Goal: Task Accomplishment & Management: Complete application form

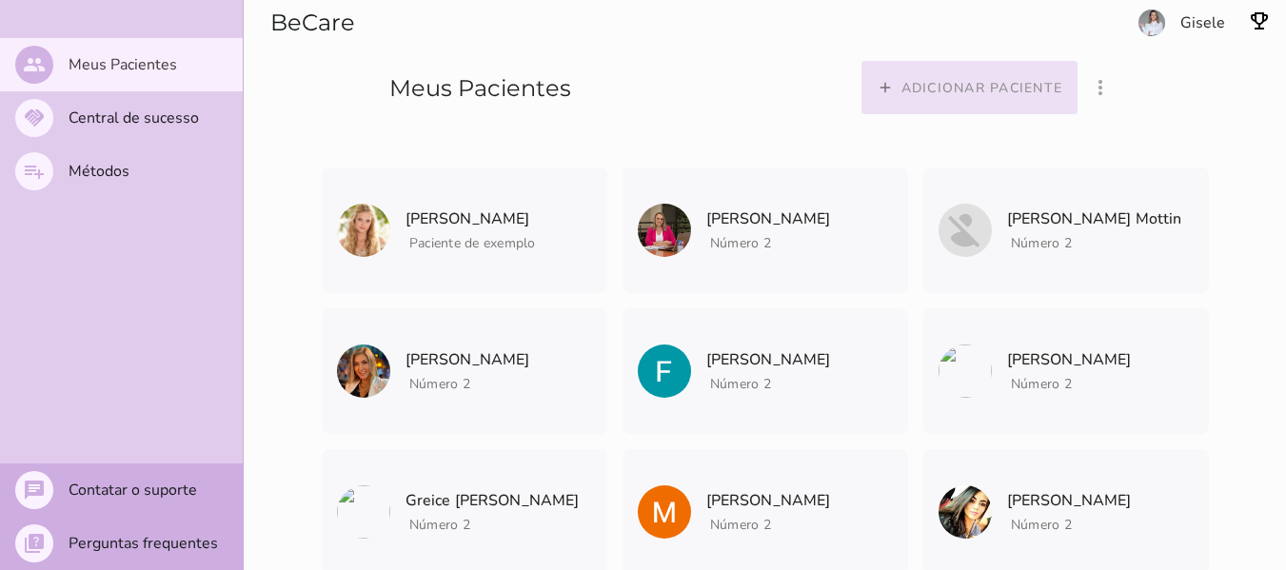
click at [0, 0] on slot "Adicionar paciente" at bounding box center [0, 0] width 0 height 0
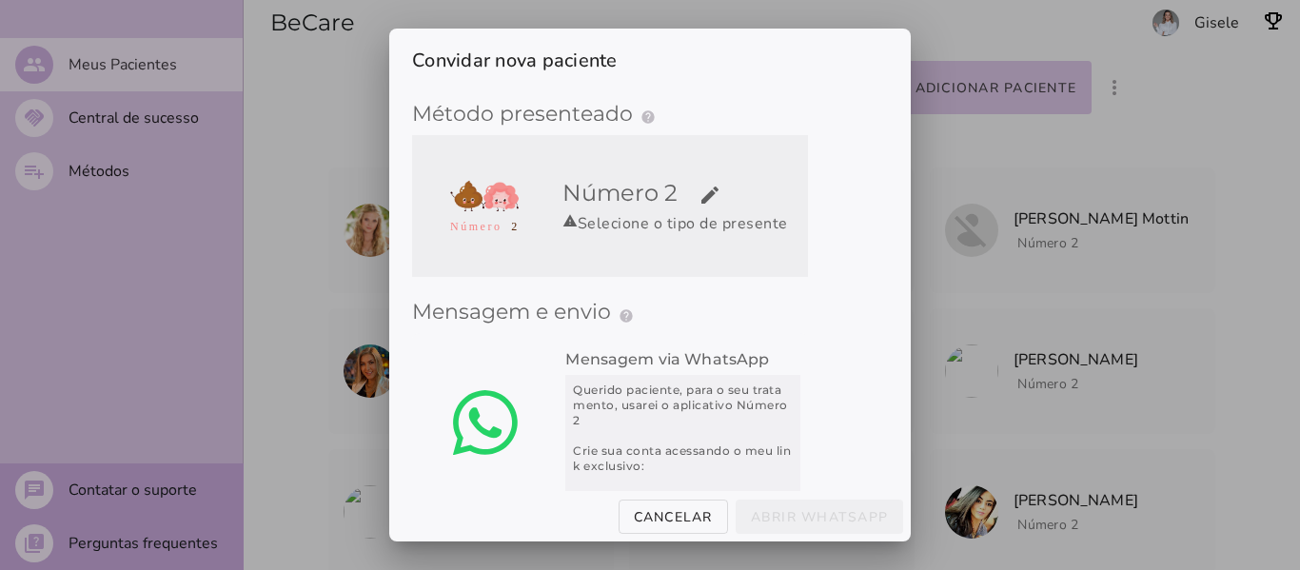
scroll to position [50, 0]
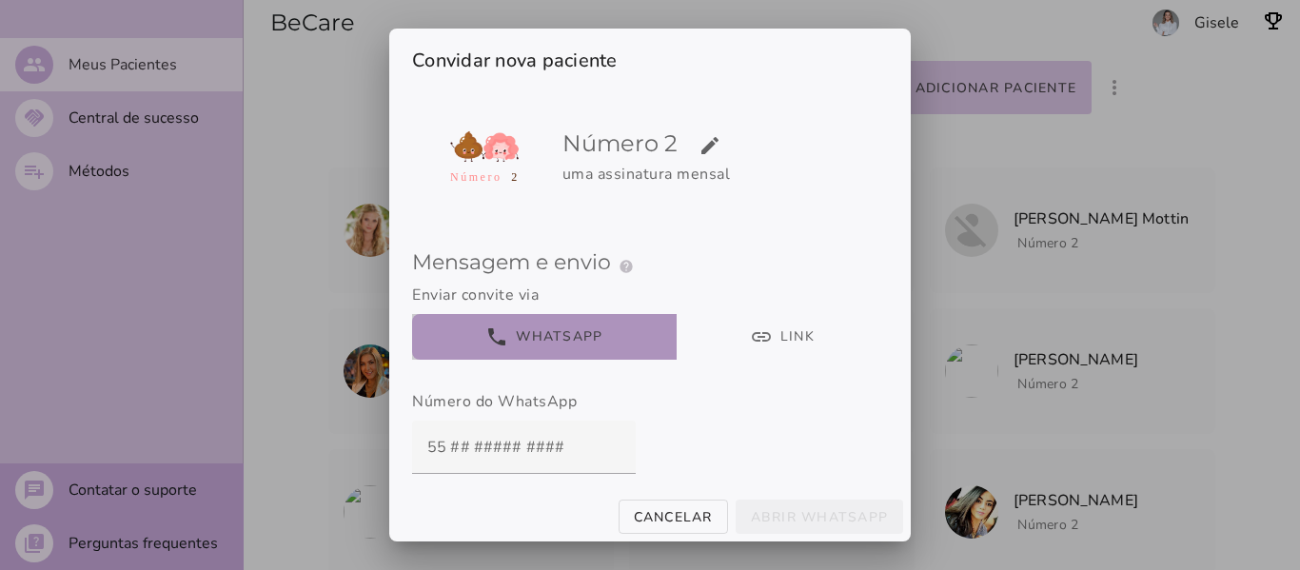
click at [595, 337] on button "phone WhatsApp" at bounding box center [544, 337] width 265 height 46
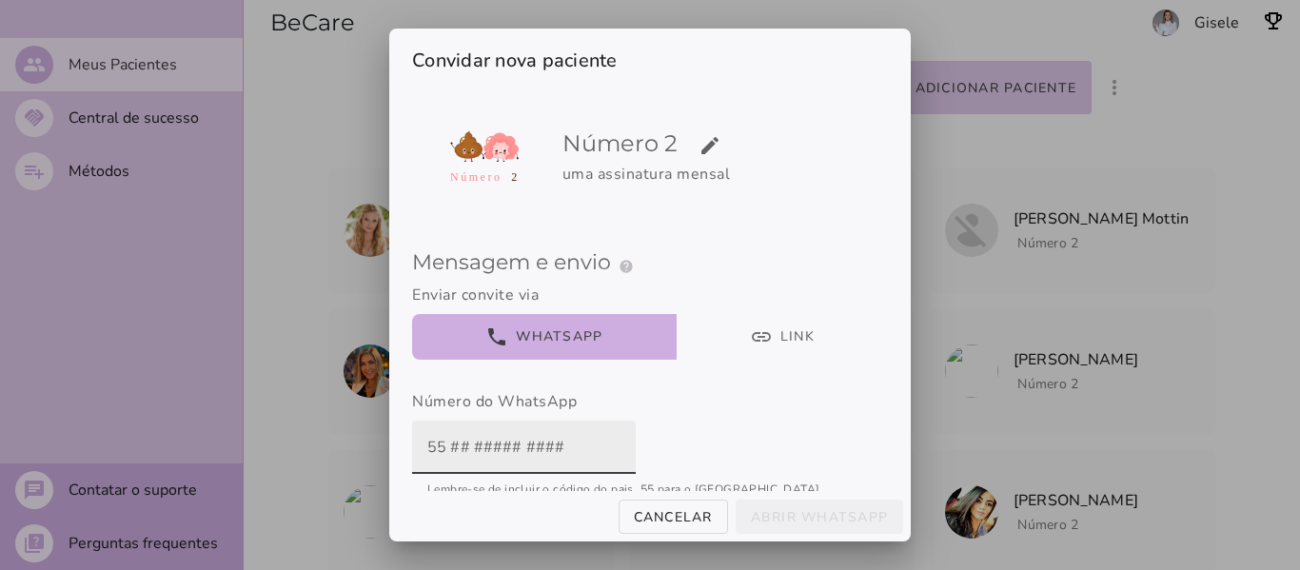
click at [541, 453] on input "text" at bounding box center [523, 447] width 193 height 53
type input "5"
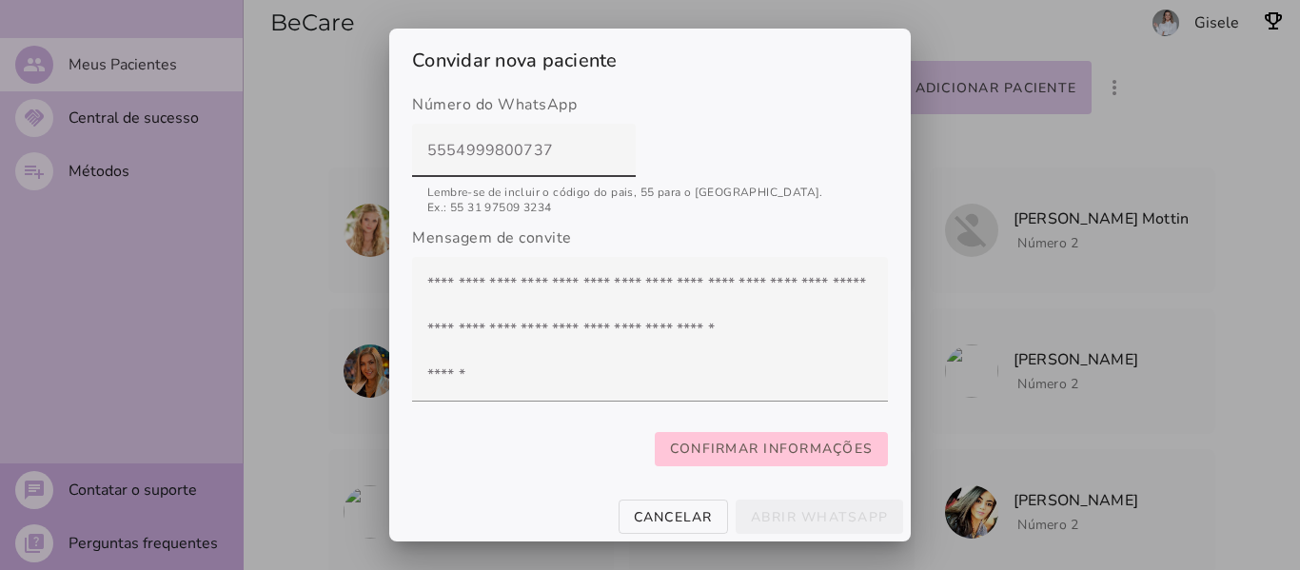
scroll to position [373, 0]
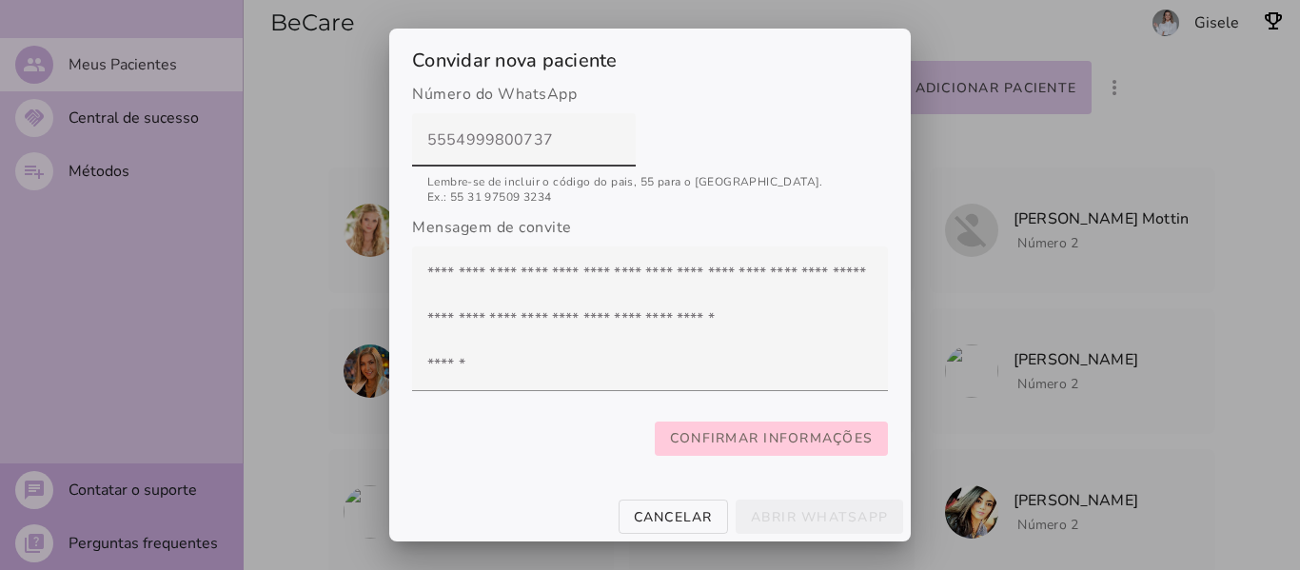
type input "5554999800737"
type mwc-textfield "5554999800737"
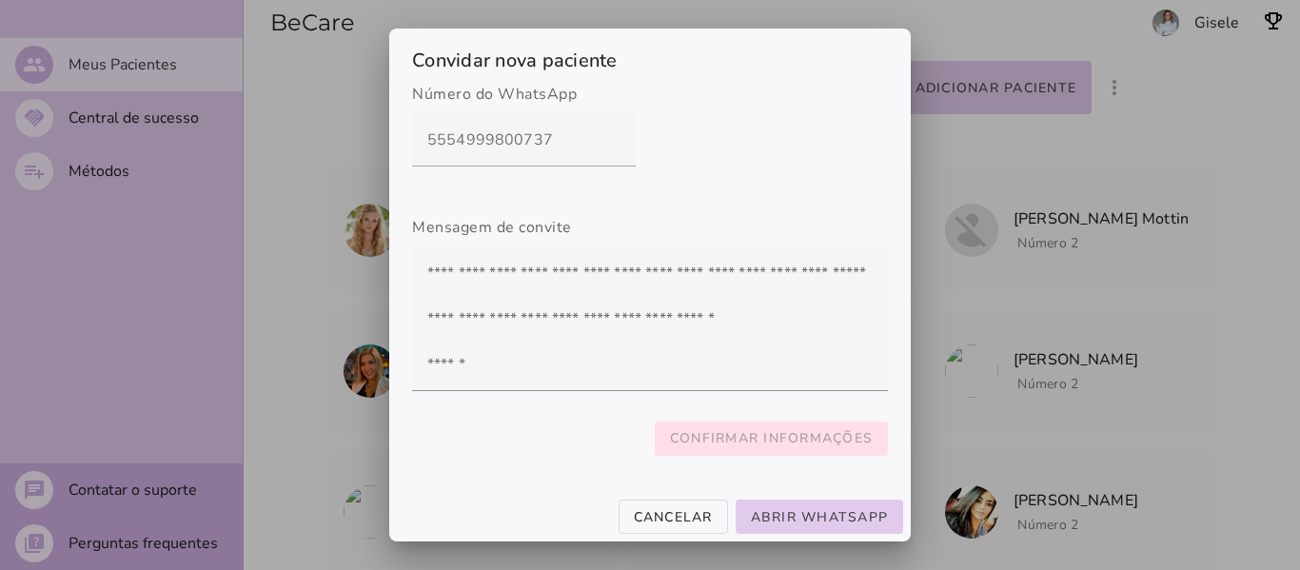
click at [733, 436] on span "Confirmar informações" at bounding box center [771, 438] width 203 height 23
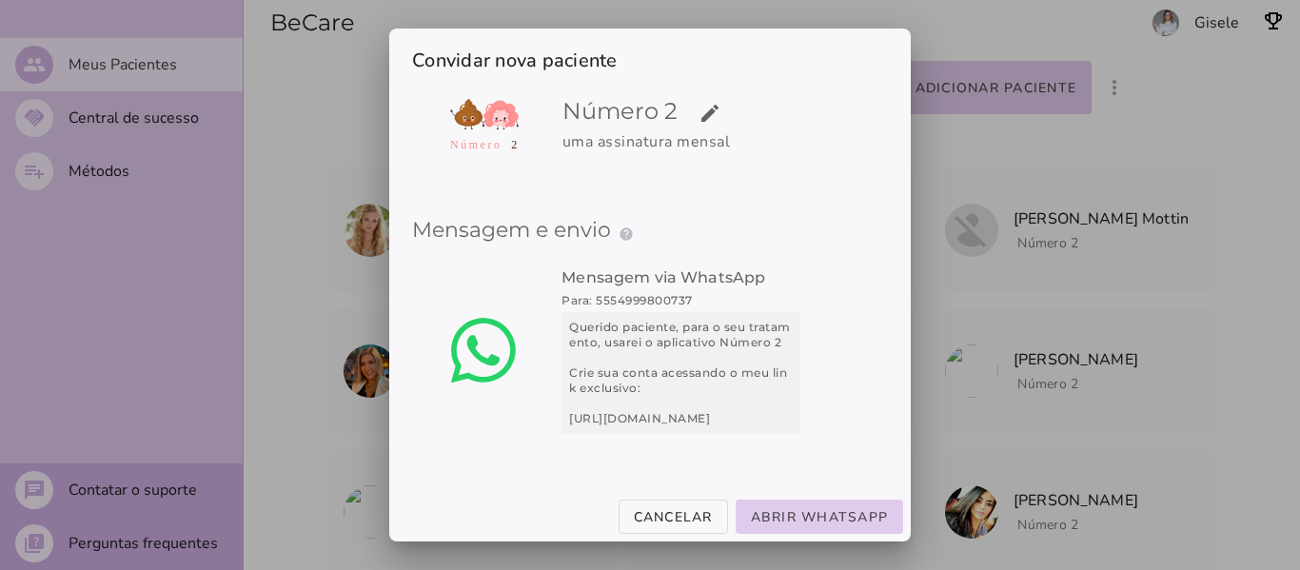
scroll to position [96, 0]
click at [0, 0] on slot "Abrir WhatsApp" at bounding box center [0, 0] width 0 height 0
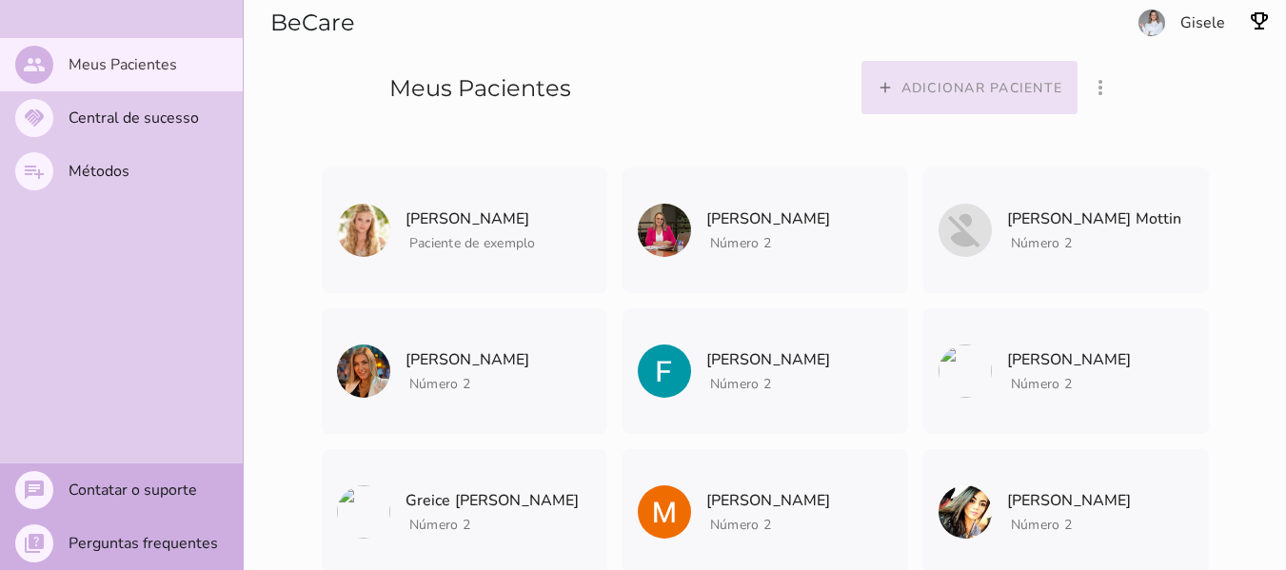
click at [936, 102] on button "add Adicionar paciente" at bounding box center [970, 87] width 217 height 53
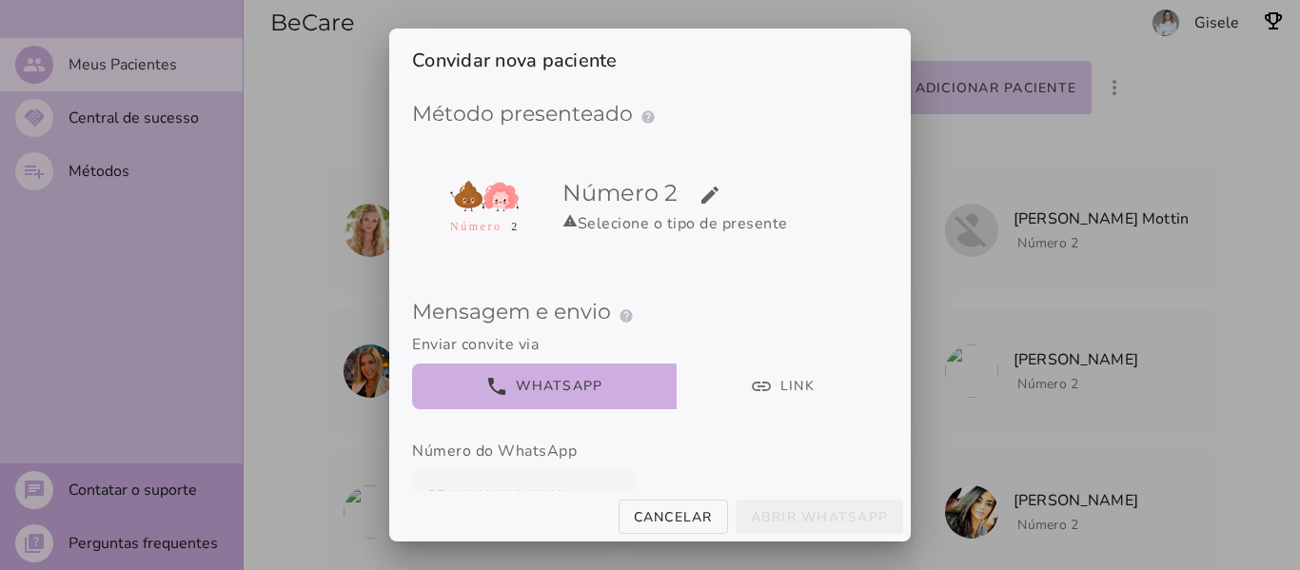
scroll to position [50, 0]
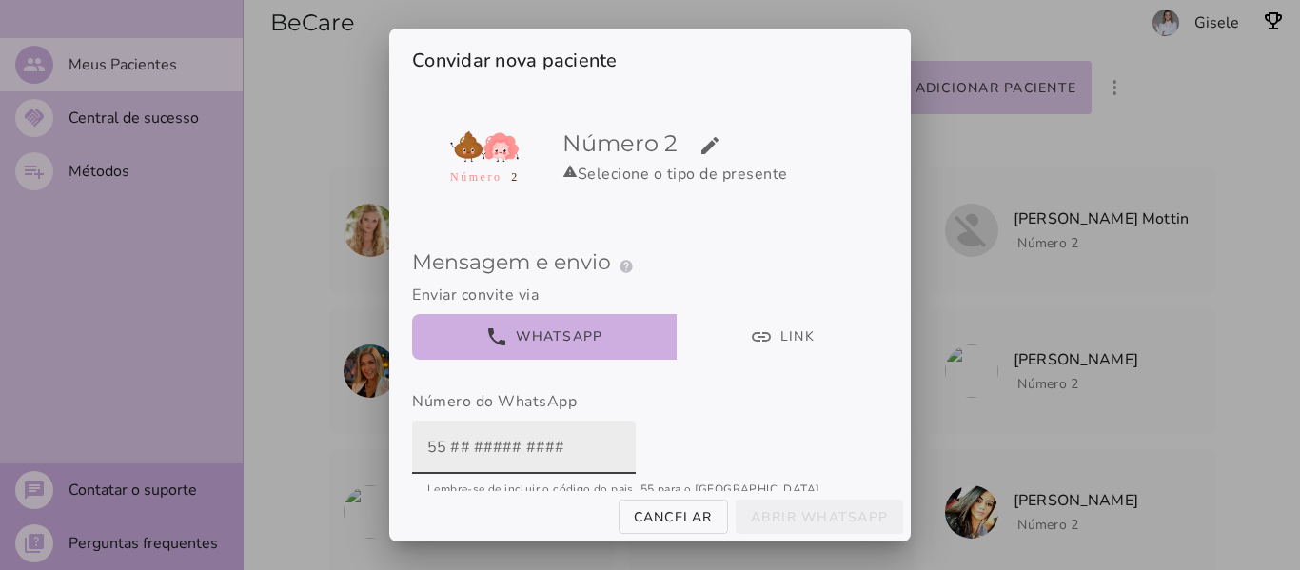
click at [486, 447] on input "text" at bounding box center [523, 447] width 193 height 53
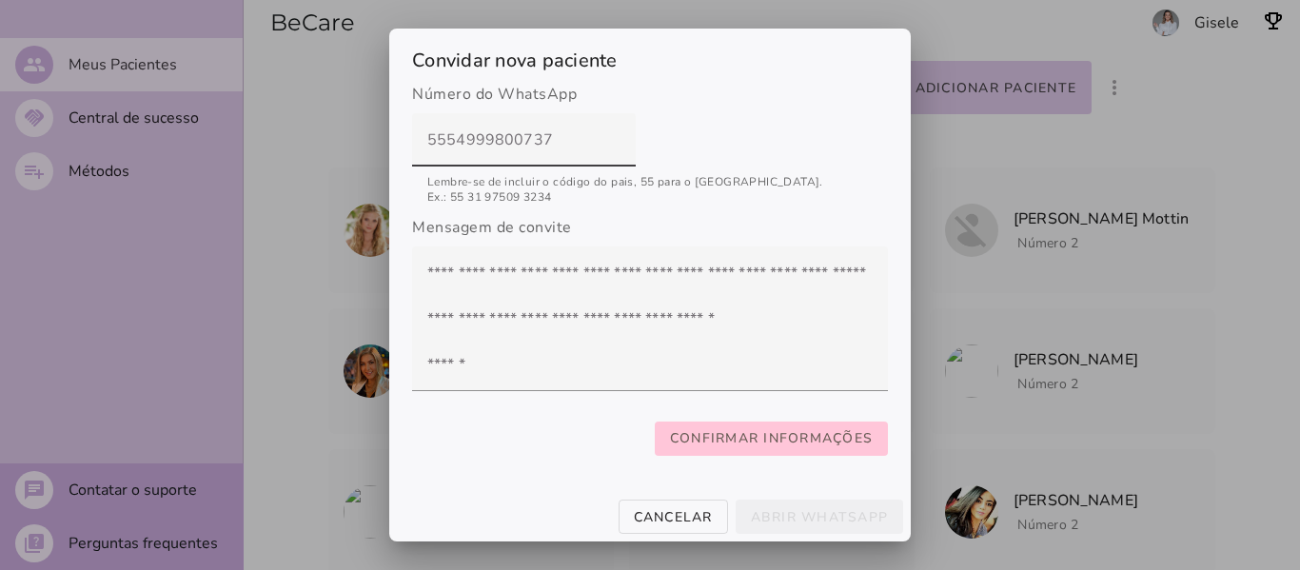
scroll to position [373, 0]
type input "5554999800737"
type mwc-textfield "5554999800737"
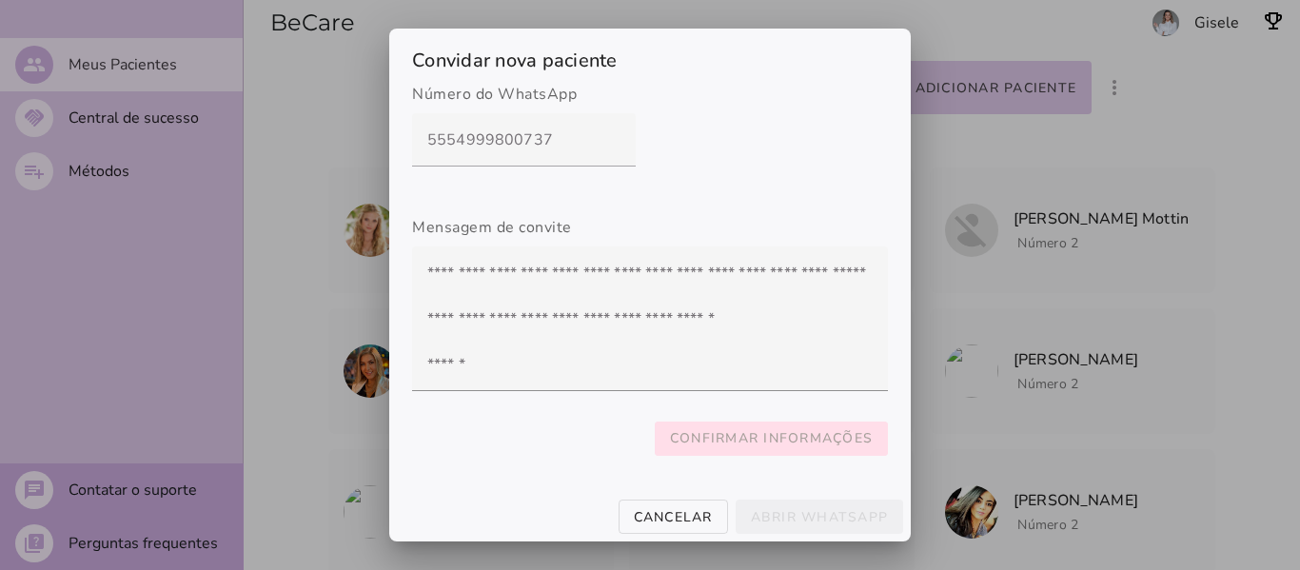
click at [743, 435] on span "Confirmar informações" at bounding box center [771, 438] width 203 height 23
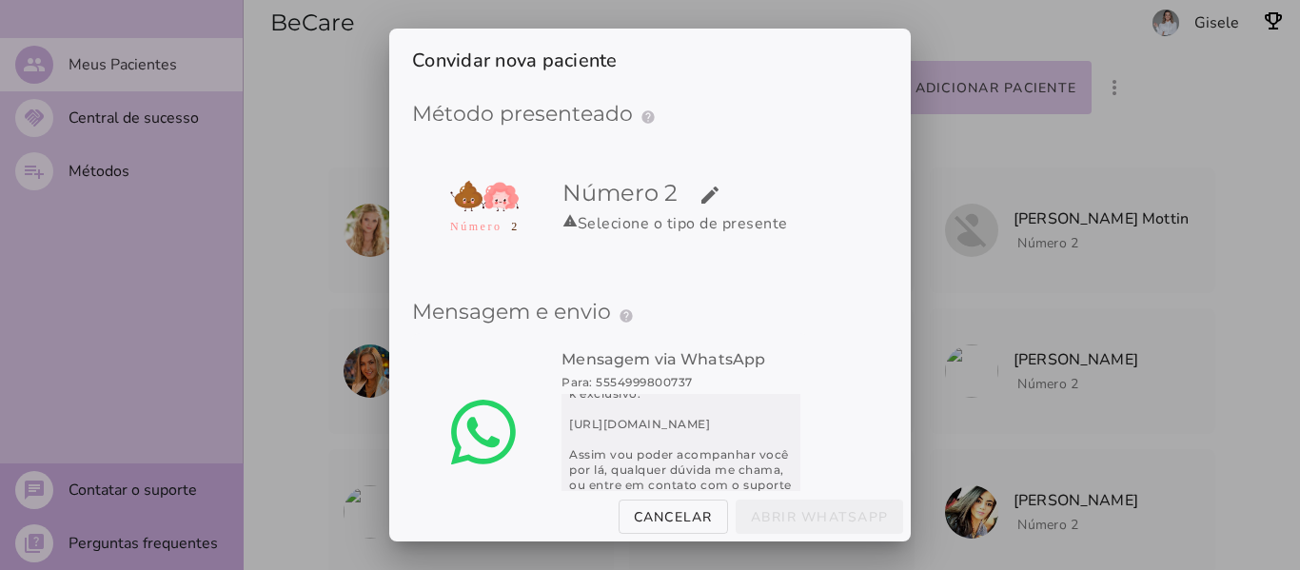
scroll to position [96, 0]
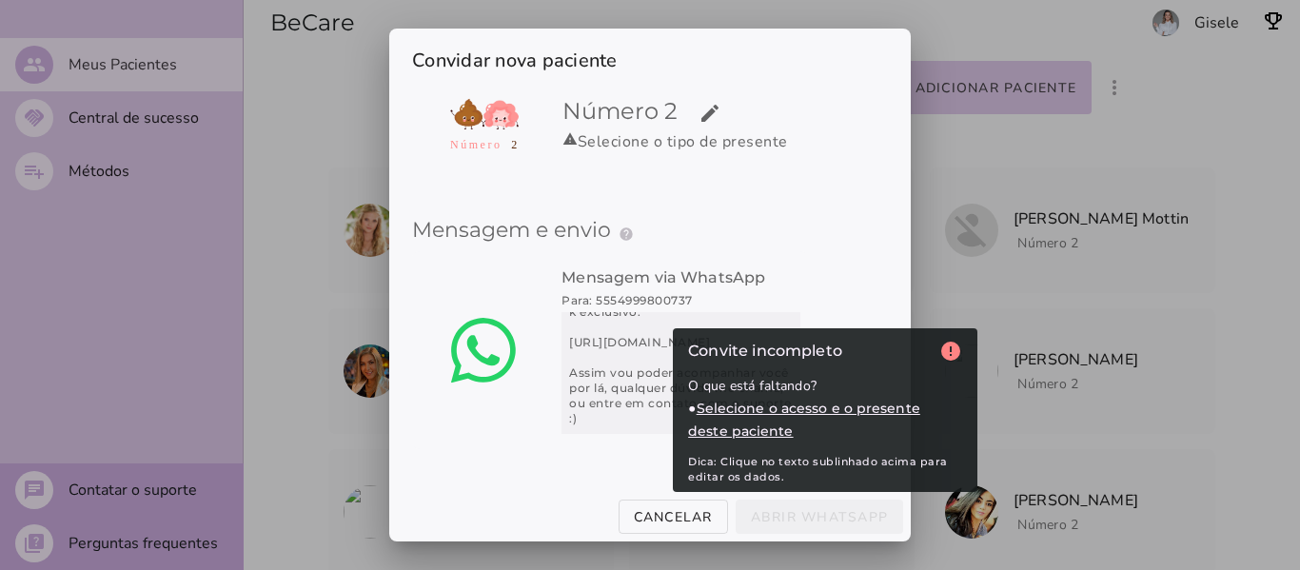
click at [814, 517] on mwc-button "Abrir WhatsApp" at bounding box center [820, 517] width 169 height 34
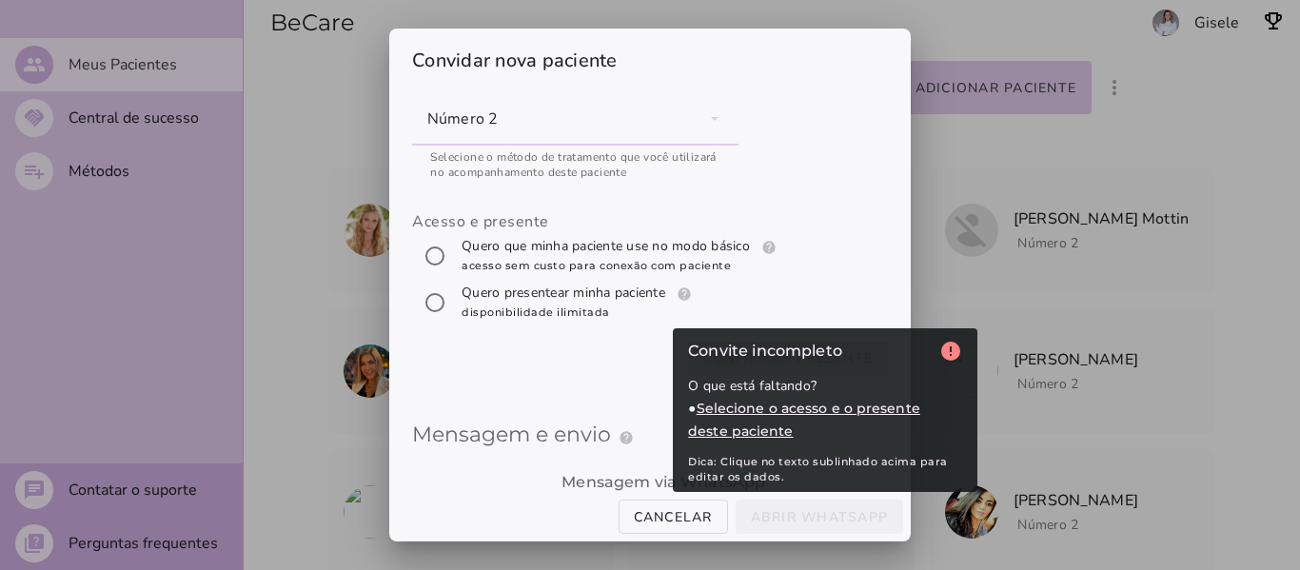
scroll to position [0, 0]
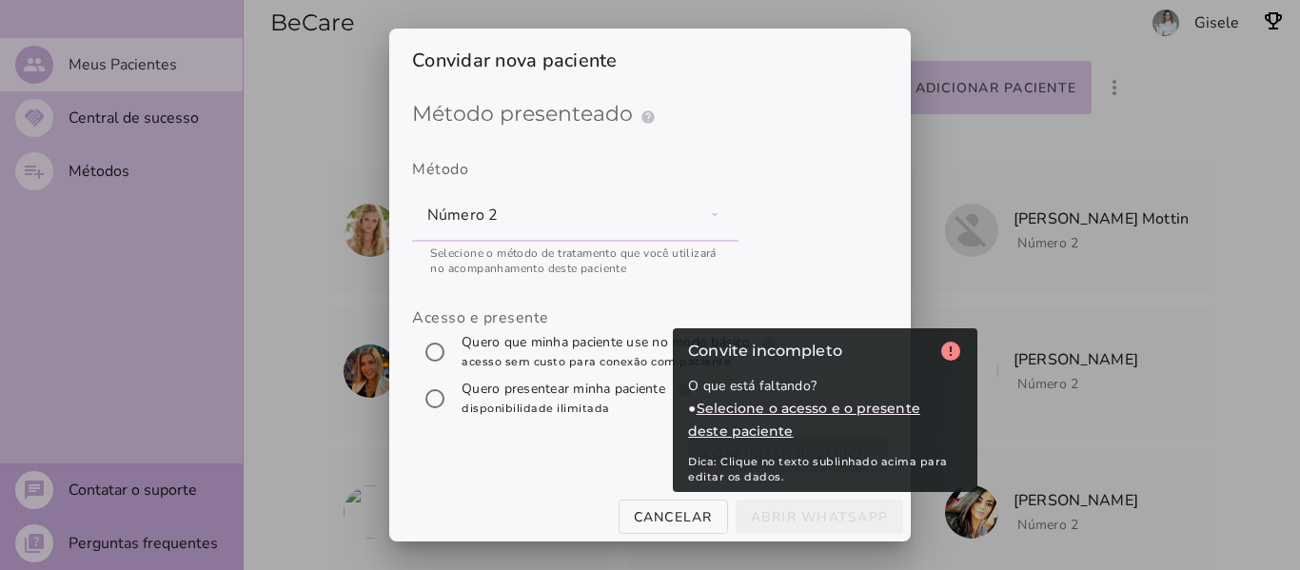
click at [814, 517] on mwc-button "Abrir WhatsApp" at bounding box center [820, 517] width 169 height 34
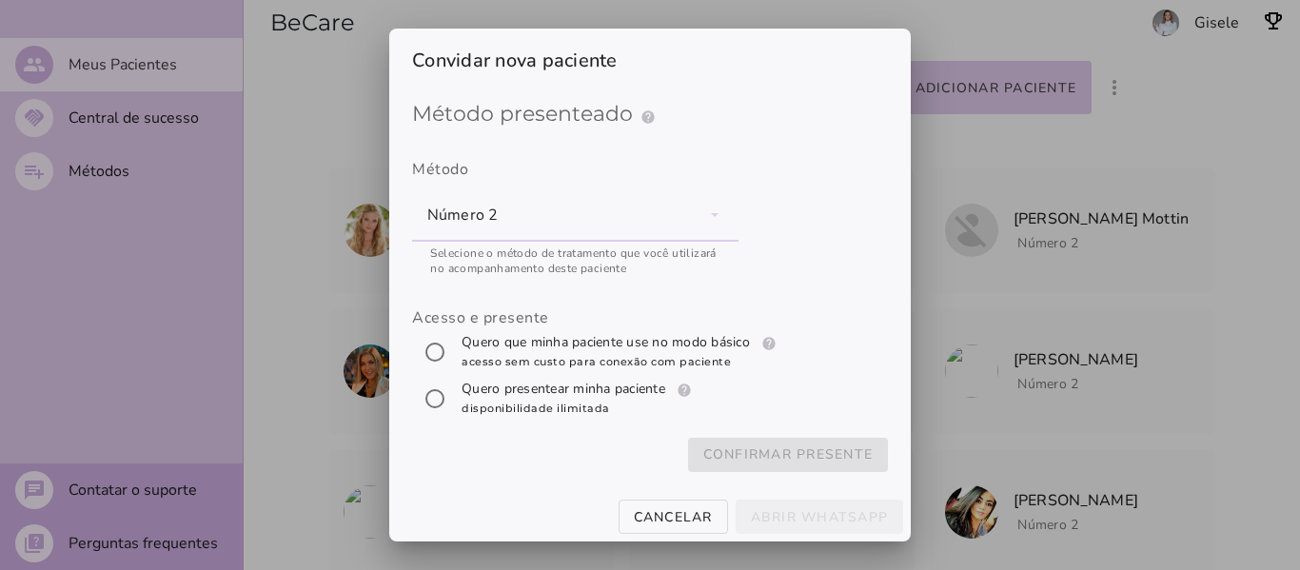
click at [844, 256] on label "Método Número 2 navigate_next Ver outros métodos" at bounding box center [650, 205] width 476 height 141
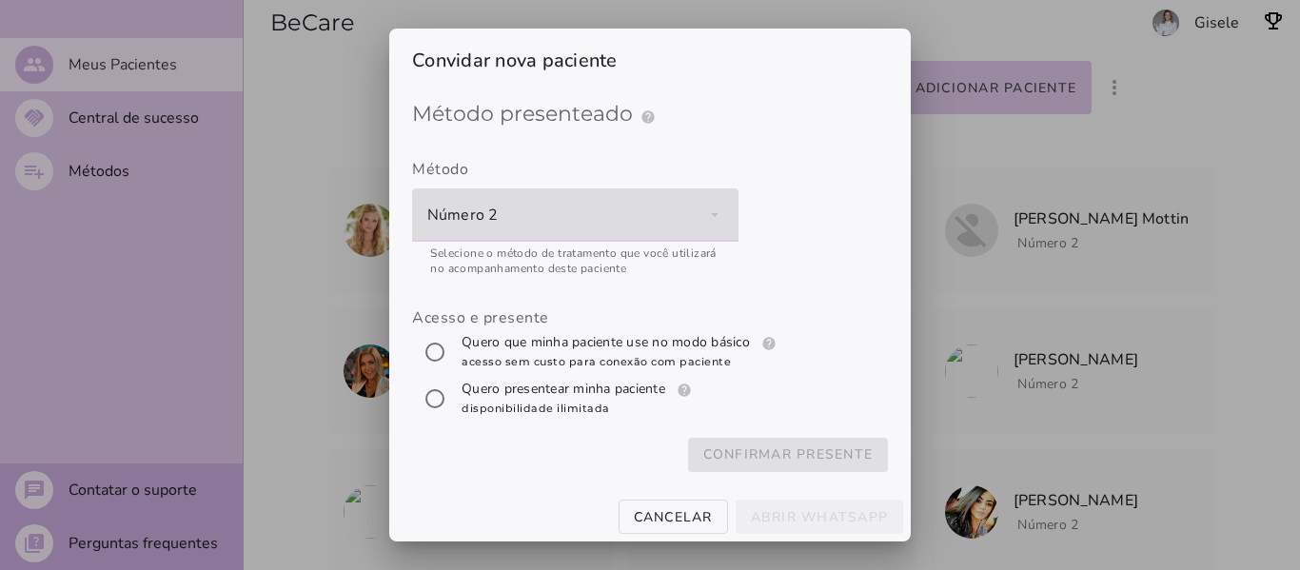
click at [1038, 127] on div at bounding box center [650, 285] width 1300 height 570
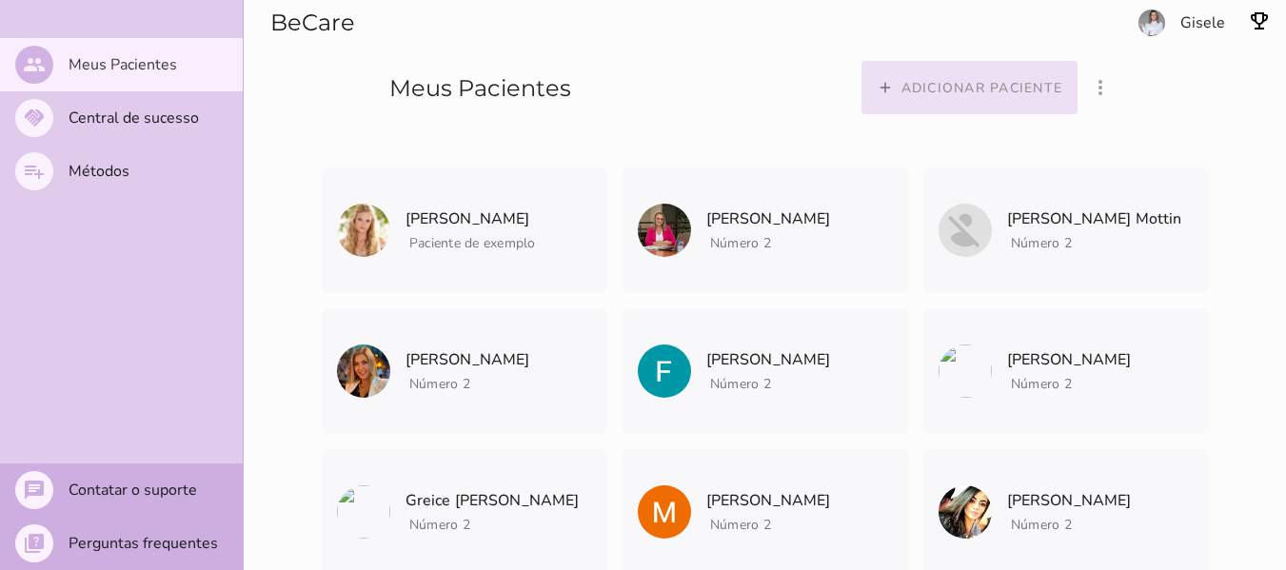
click at [966, 69] on button "add Adicionar paciente" at bounding box center [970, 87] width 217 height 53
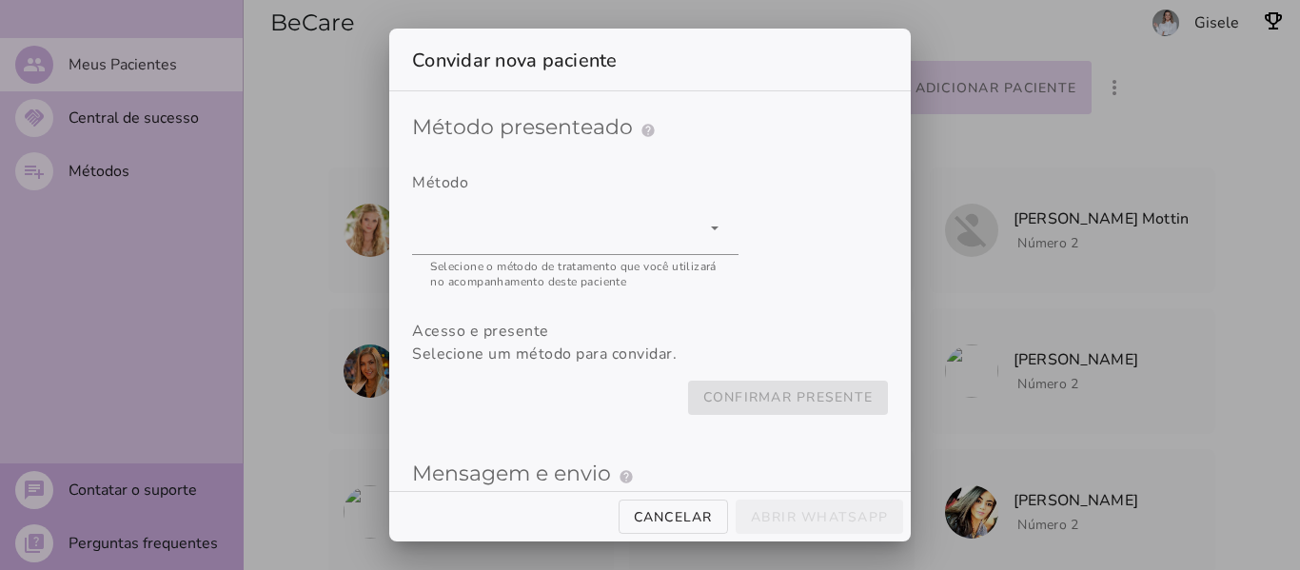
type mwc-select "ltJGBt1IMeQbI65COdO8"
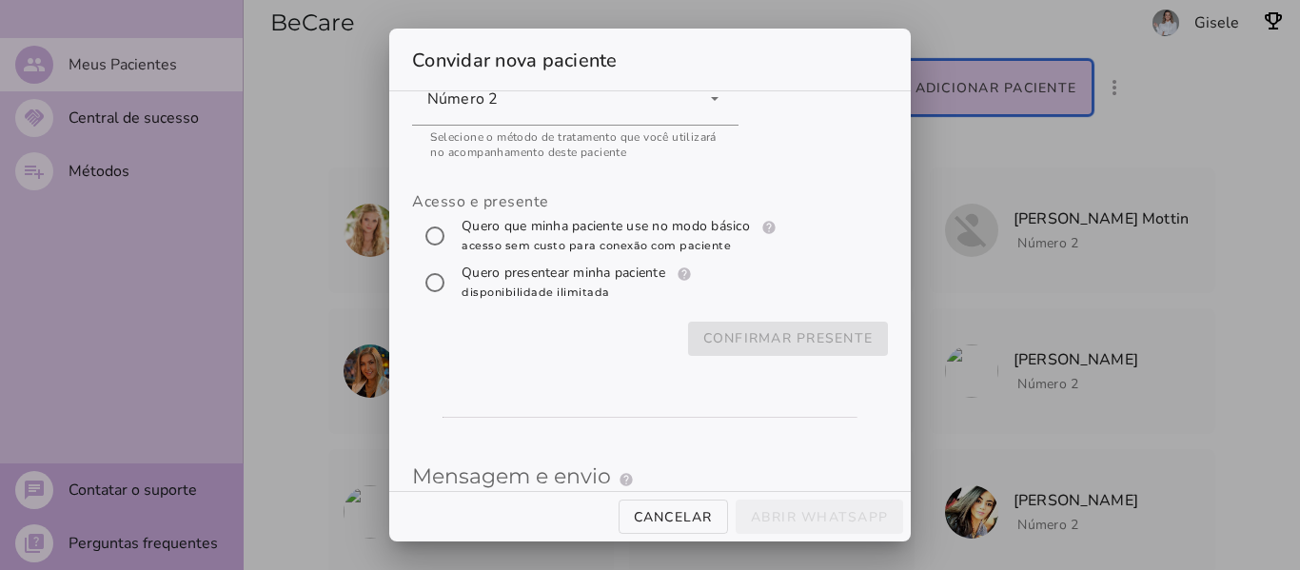
scroll to position [65, 0]
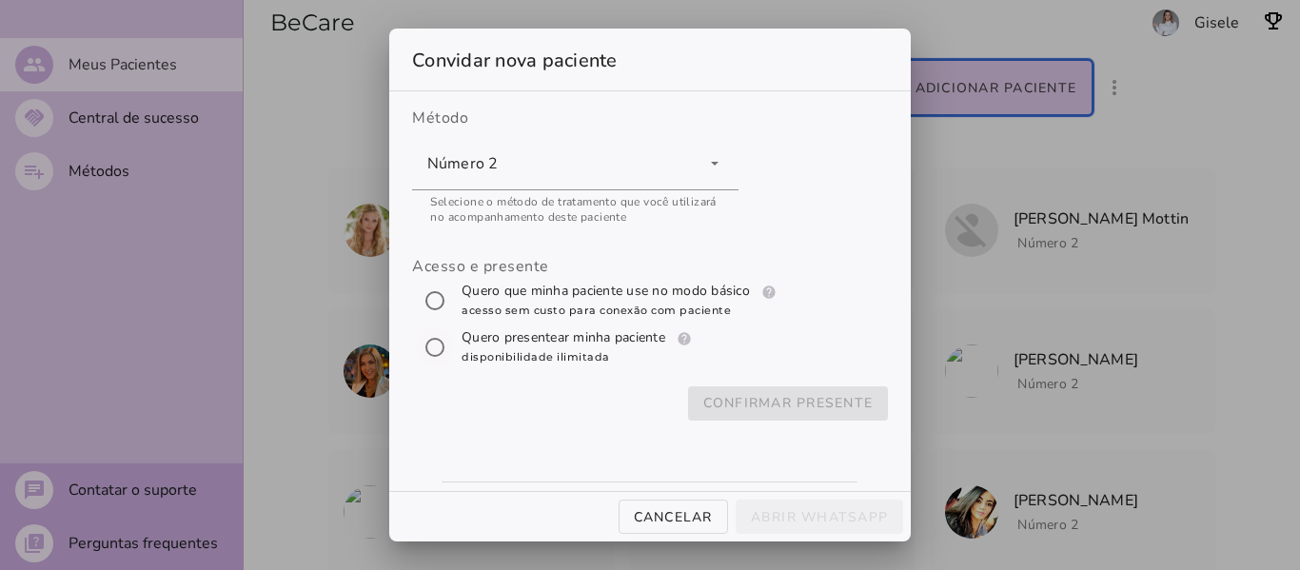
type input "5554999800737"
type mwc-textfield "5554999800737"
click at [430, 341] on input "[object Object]" at bounding box center [435, 348] width 46 height 46
radio input "****"
type mwc-radio "subscription"
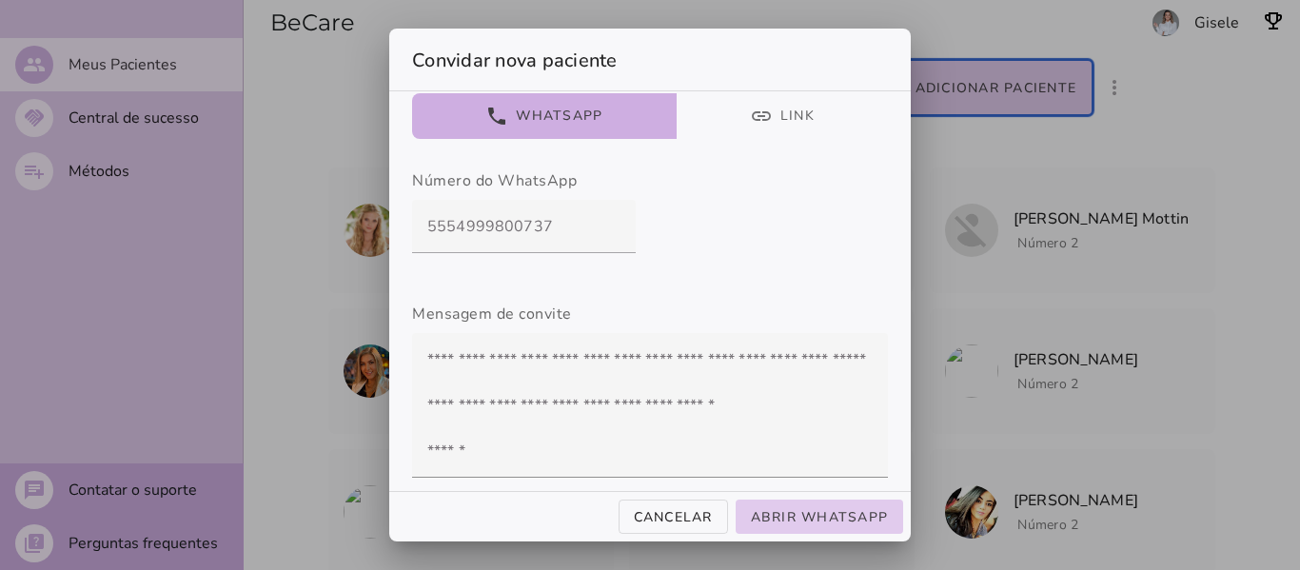
scroll to position [655, 0]
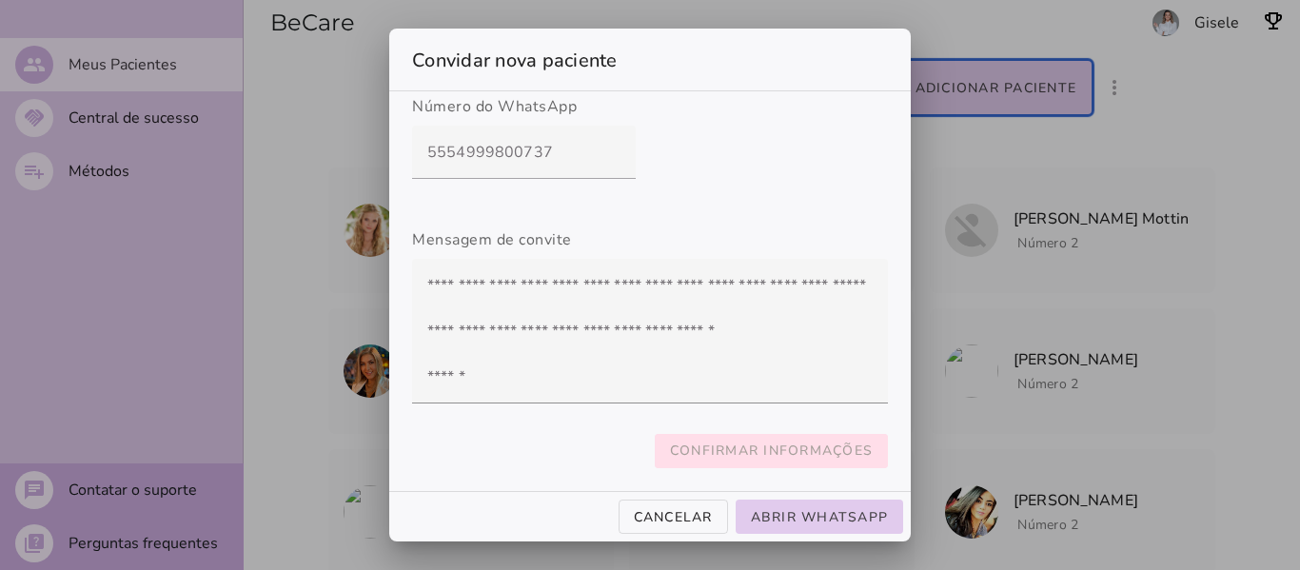
click at [0, 0] on slot "Confirmar informações" at bounding box center [0, 0] width 0 height 0
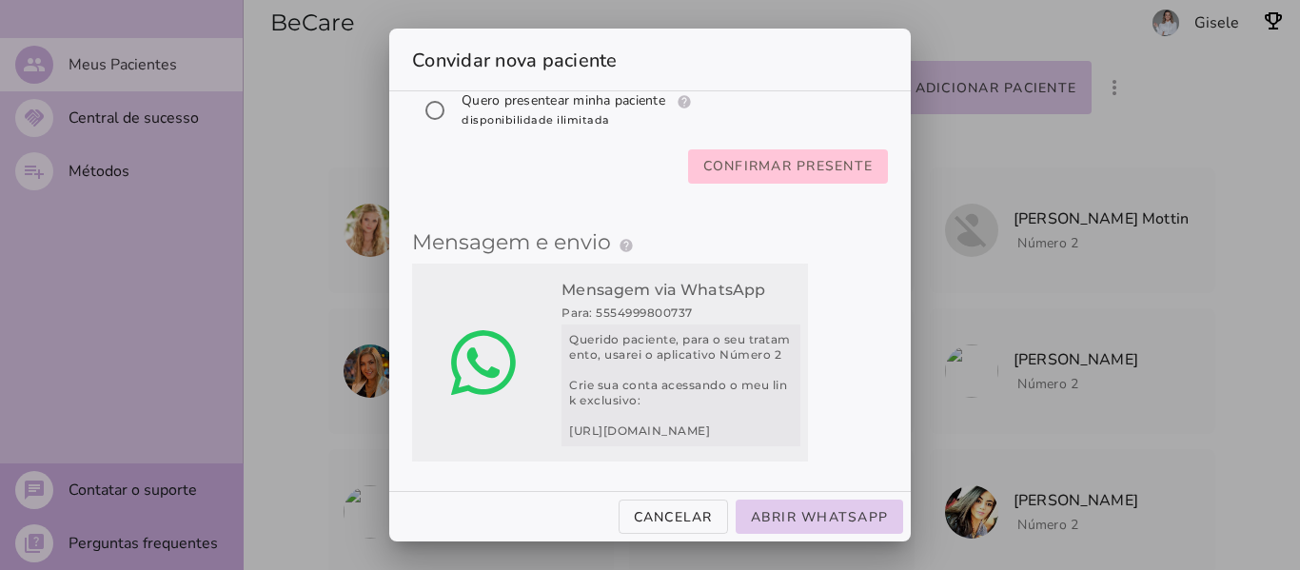
scroll to position [316, 0]
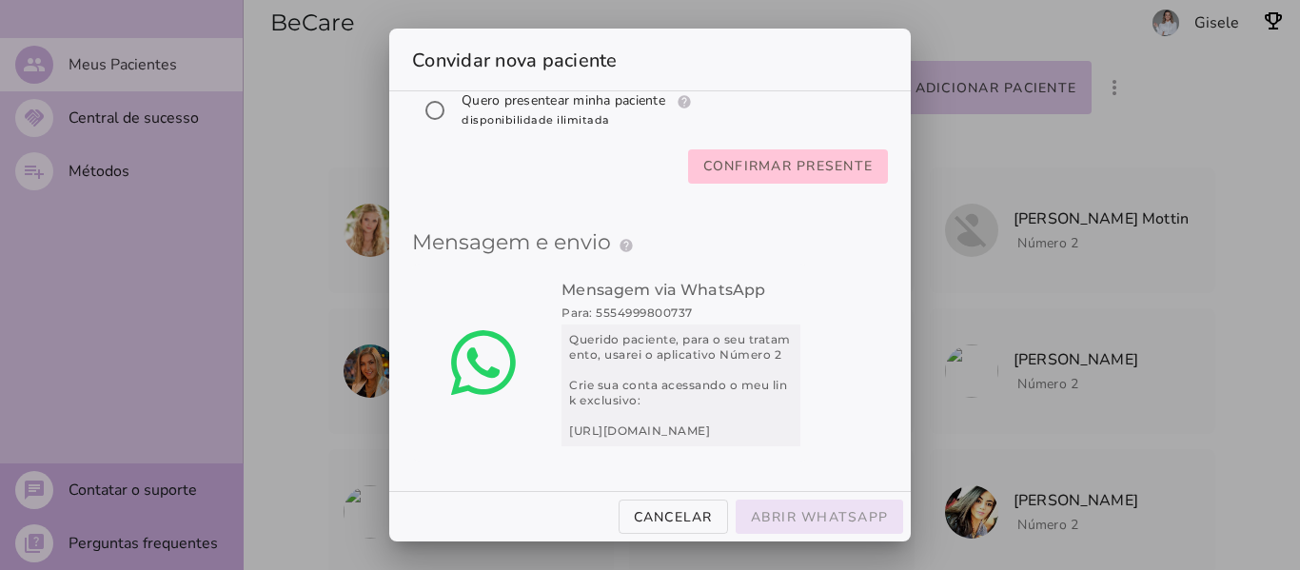
click at [0, 0] on slot "Abrir WhatsApp" at bounding box center [0, 0] width 0 height 0
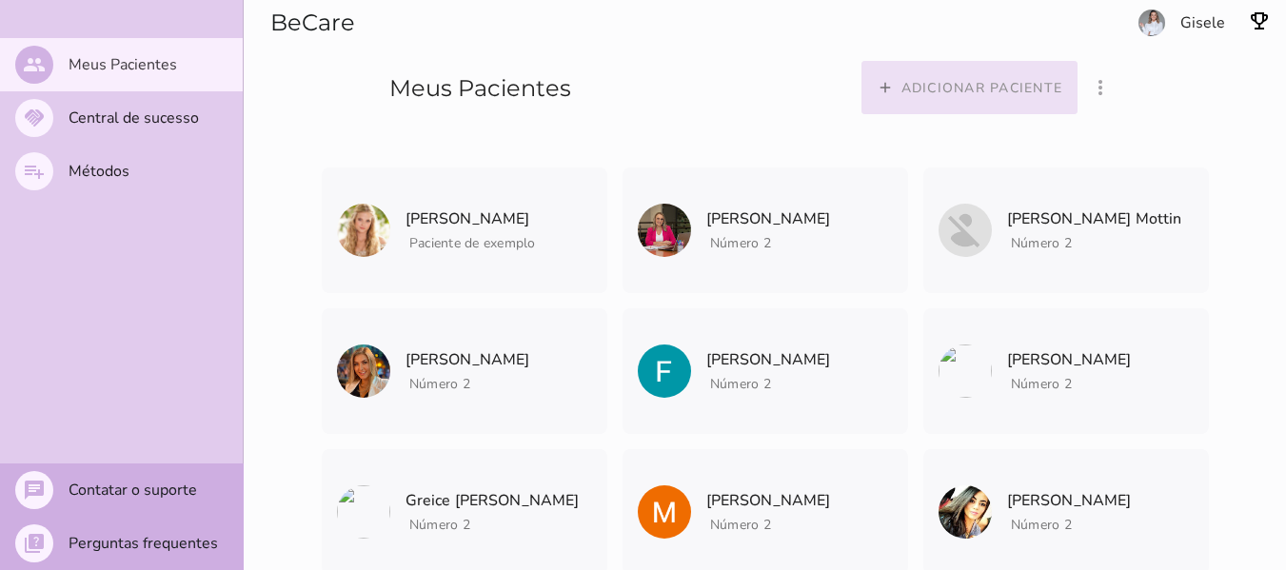
click at [0, 0] on slot "Adicionar paciente" at bounding box center [0, 0] width 0 height 0
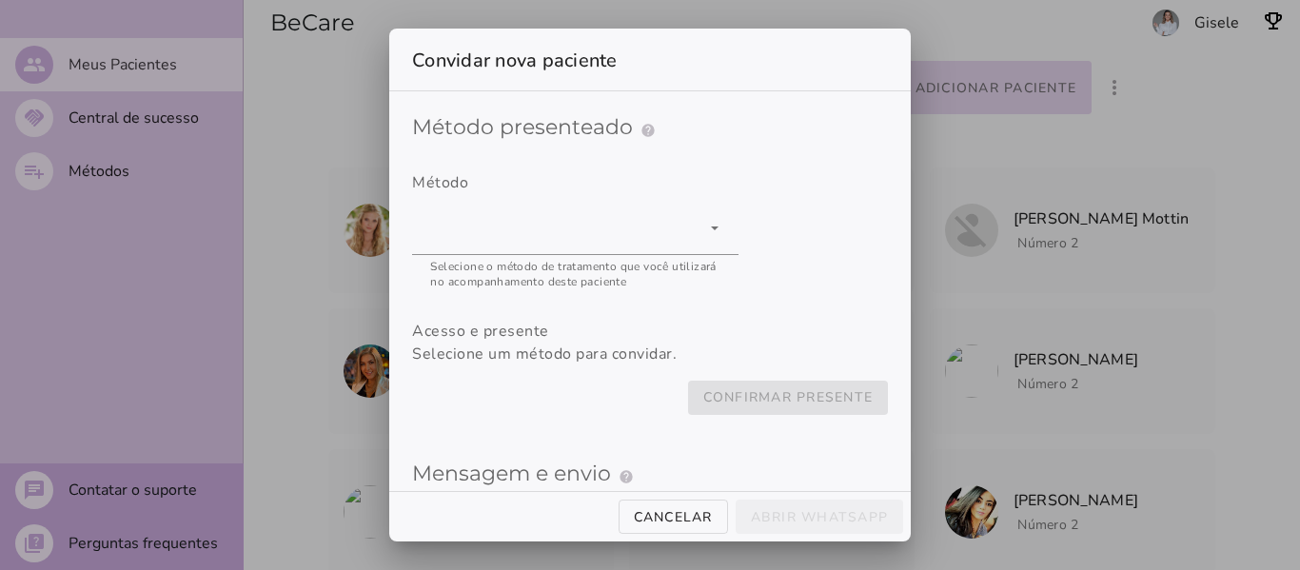
type mwc-select "ltJGBt1IMeQbI65COdO8"
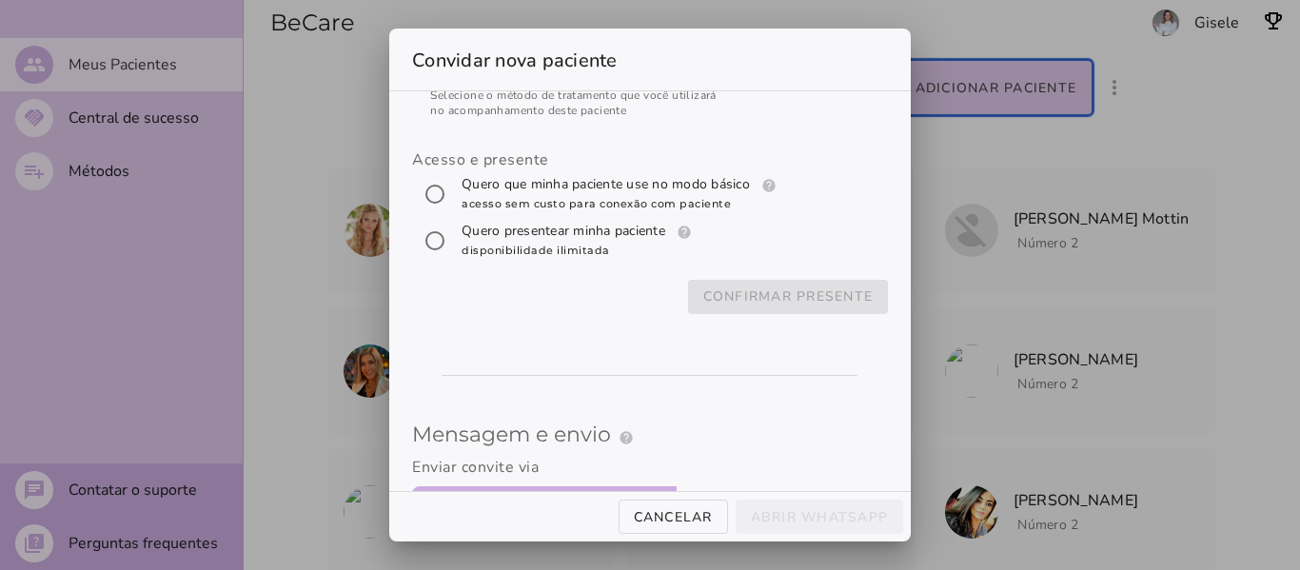
scroll to position [167, 0]
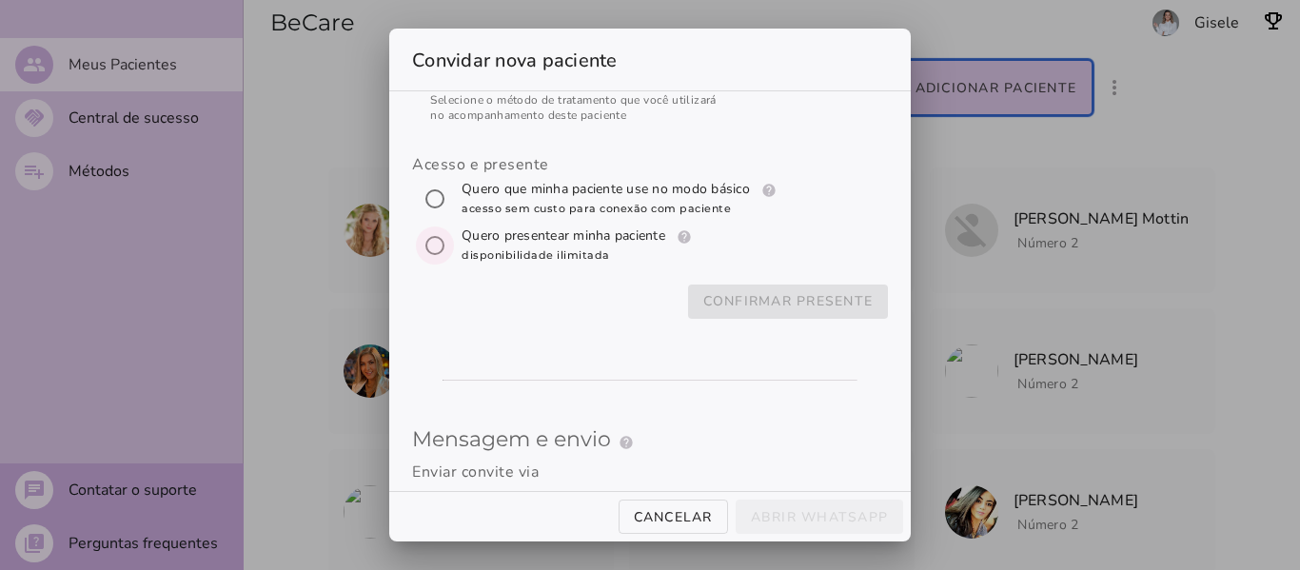
click at [429, 241] on input "[object Object]" at bounding box center [435, 246] width 46 height 46
radio input "****"
type mwc-radio "subscription"
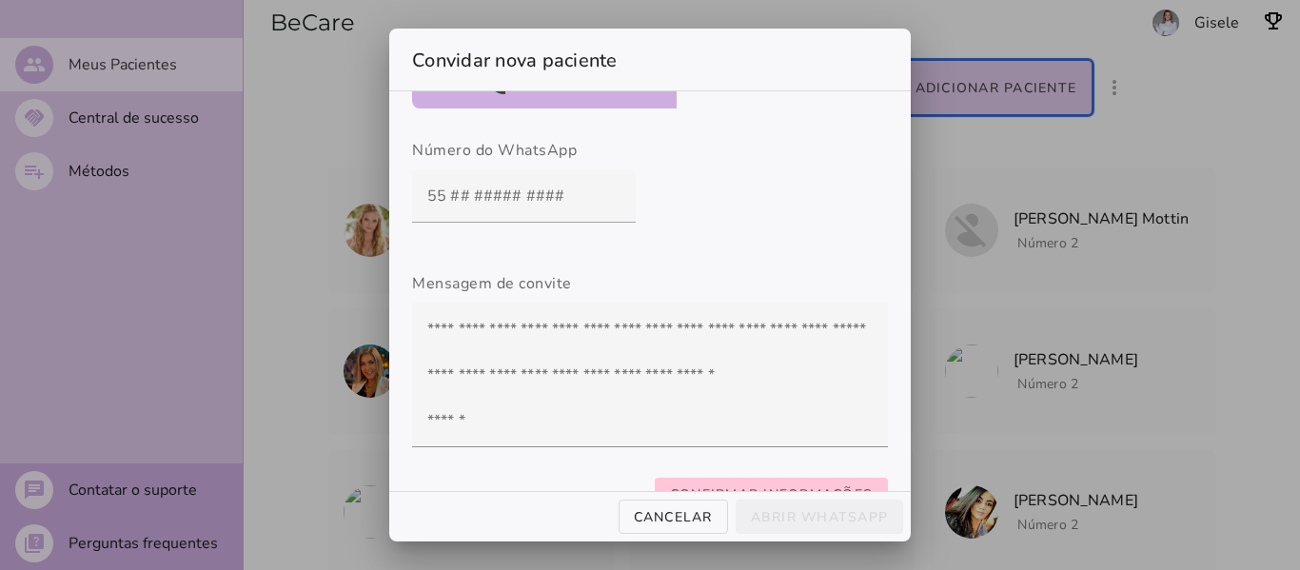
scroll to position [618, 0]
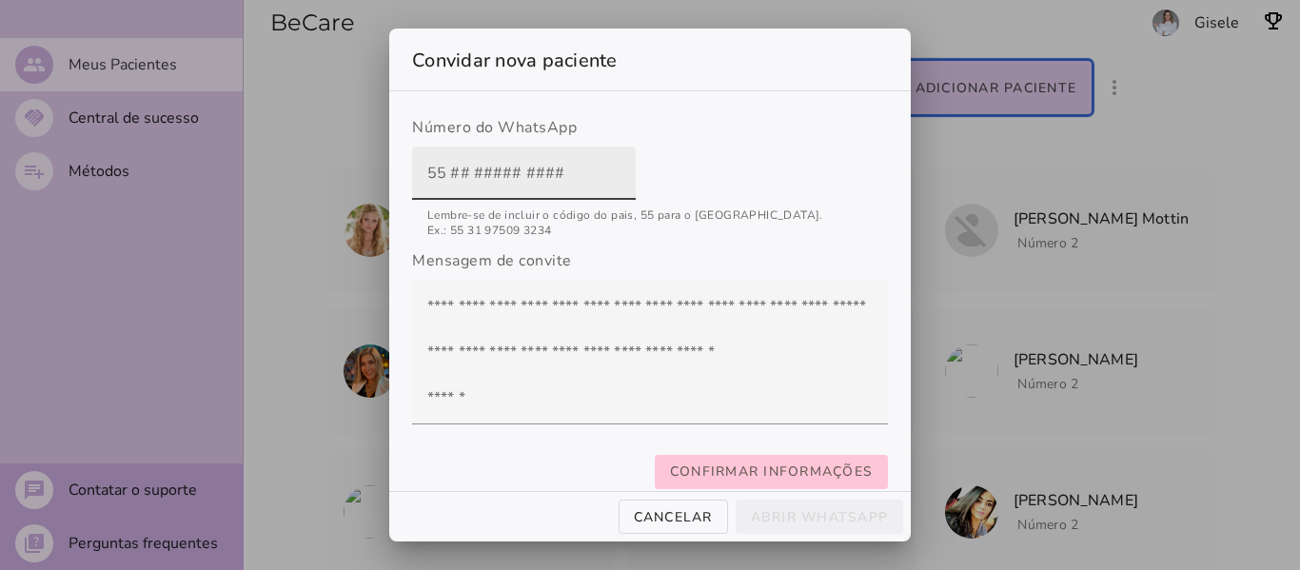
click at [455, 168] on input "text" at bounding box center [523, 173] width 193 height 53
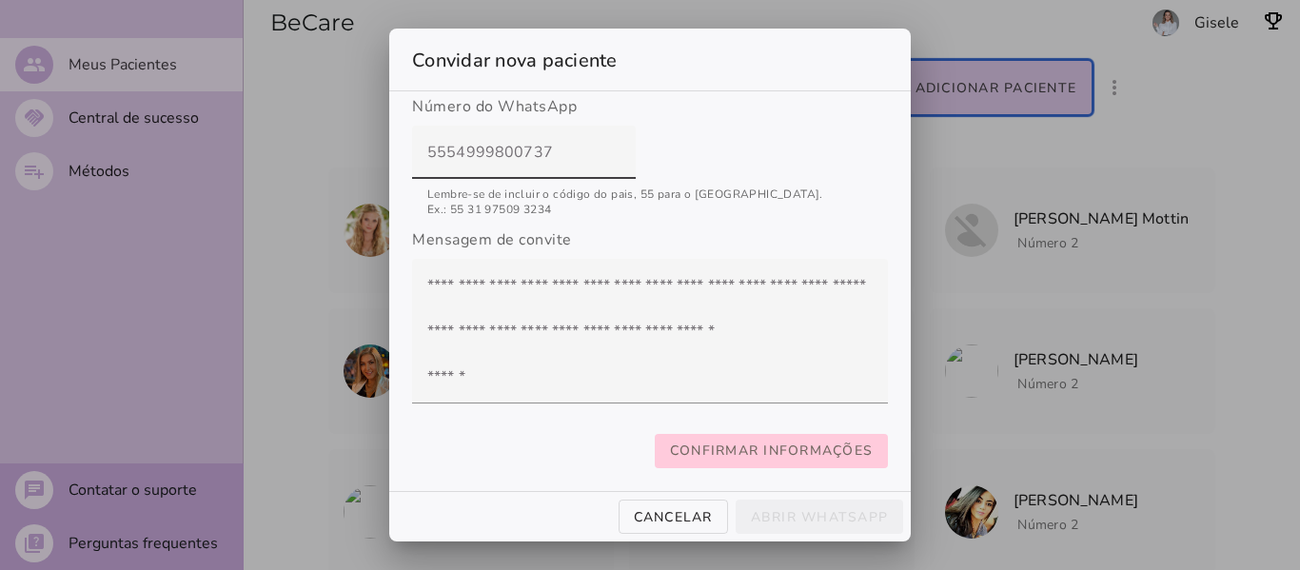
type input "5554999800737"
type mwc-textfield "5554999800737"
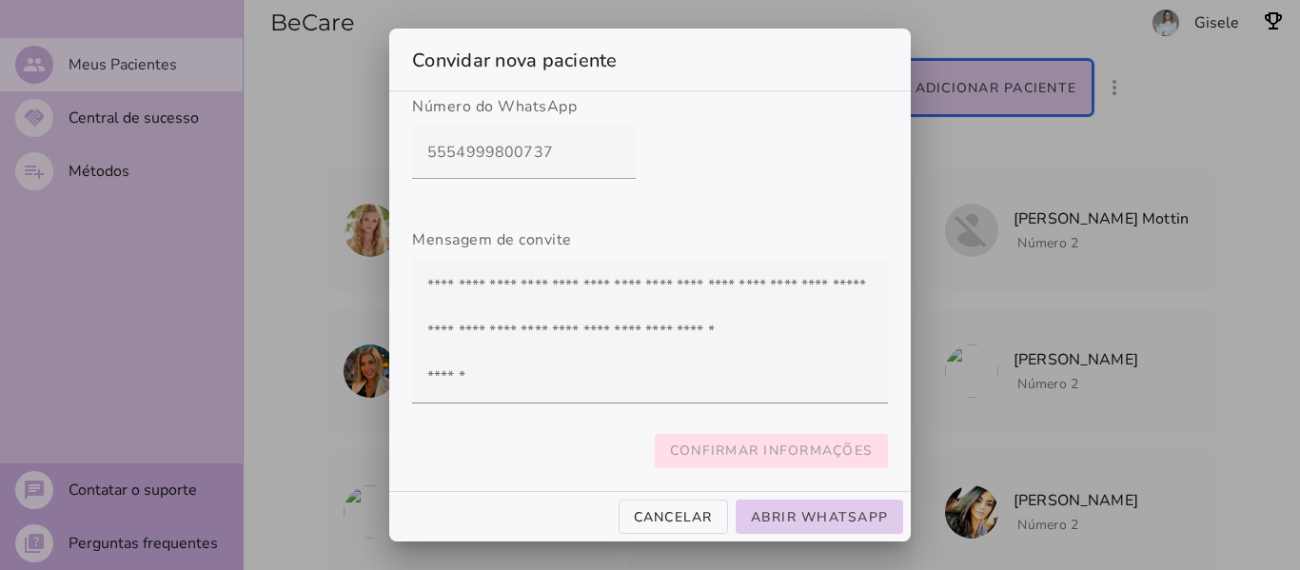
click at [774, 449] on button "Confirmar informações" at bounding box center [771, 451] width 233 height 34
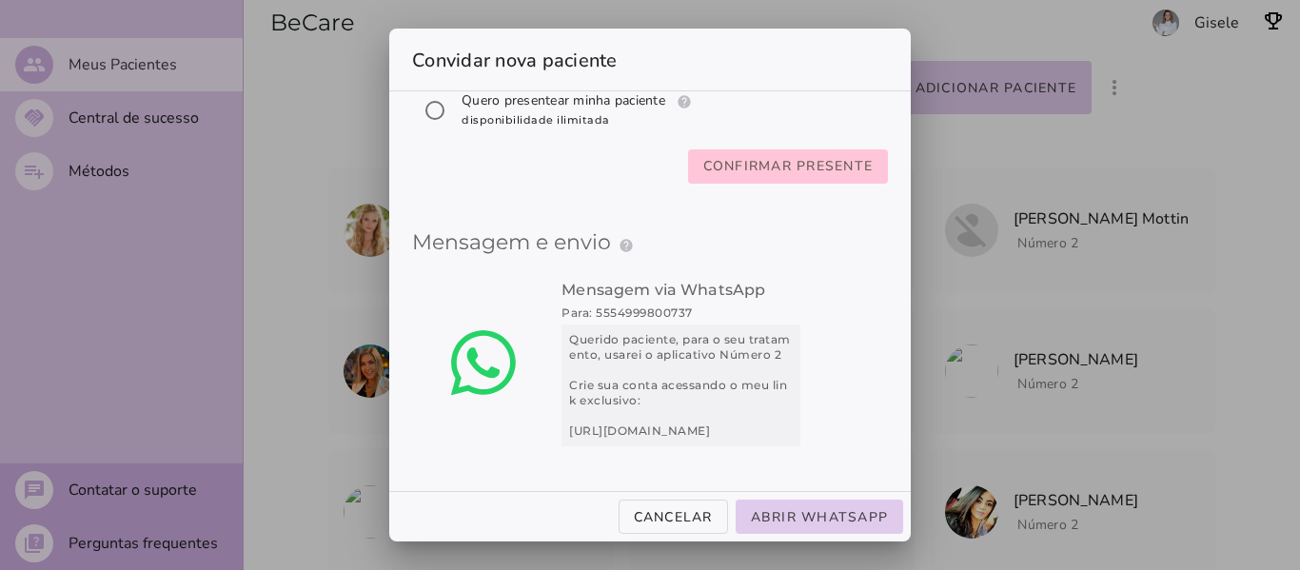
scroll to position [316, 0]
click at [0, 0] on slot "Abrir WhatsApp" at bounding box center [0, 0] width 0 height 0
